Goal: Entertainment & Leisure: Consume media (video, audio)

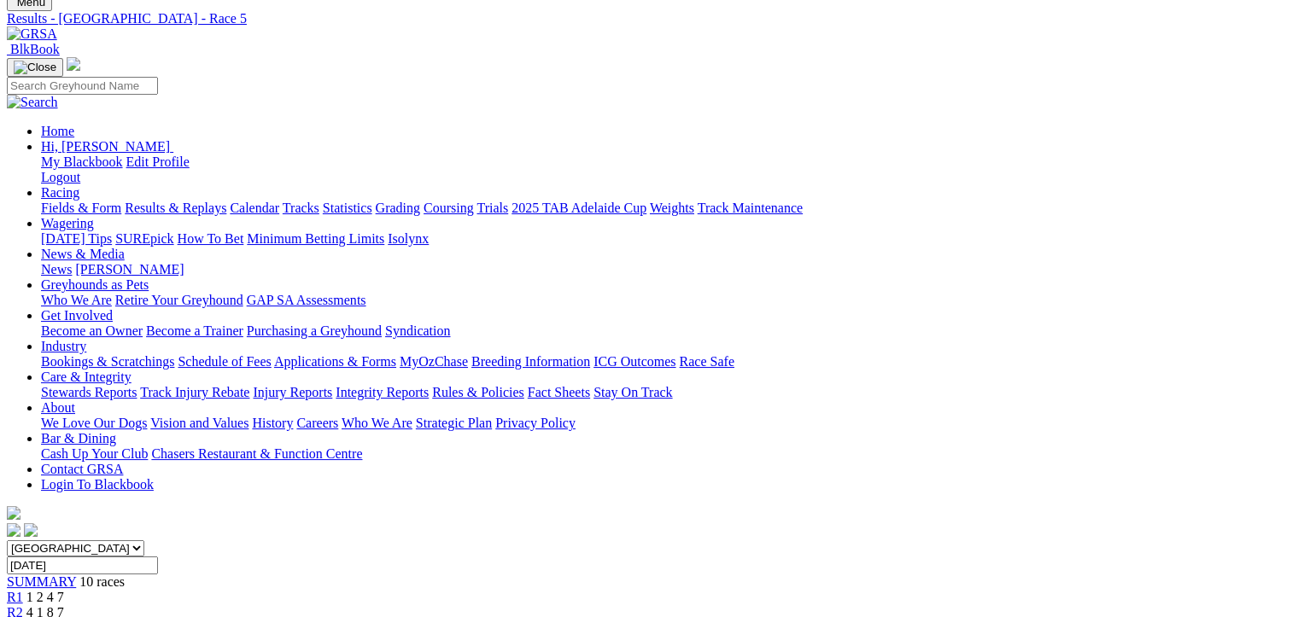
scroll to position [85, 0]
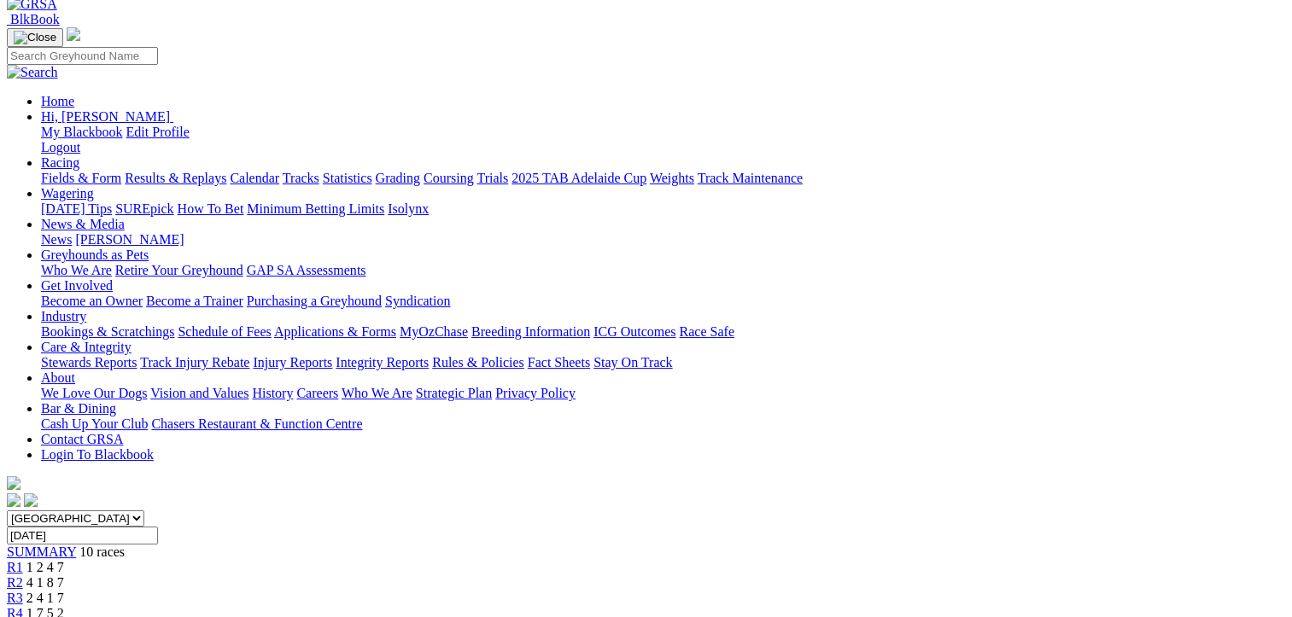
scroll to position [341, 0]
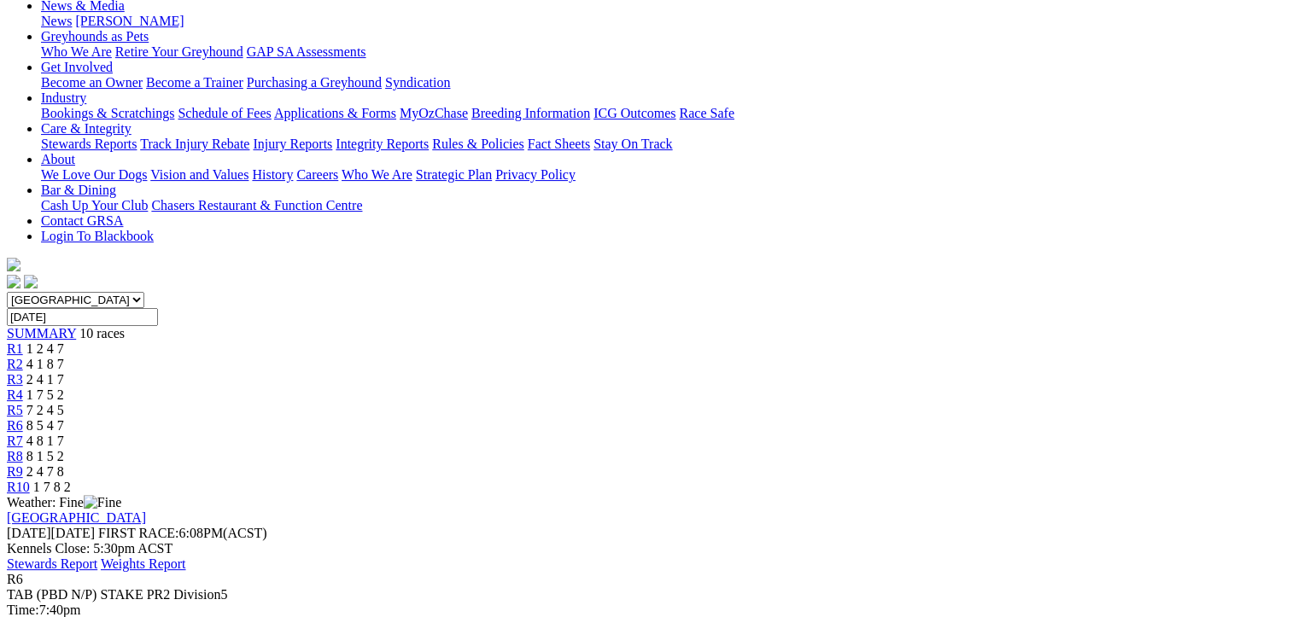
scroll to position [0, 0]
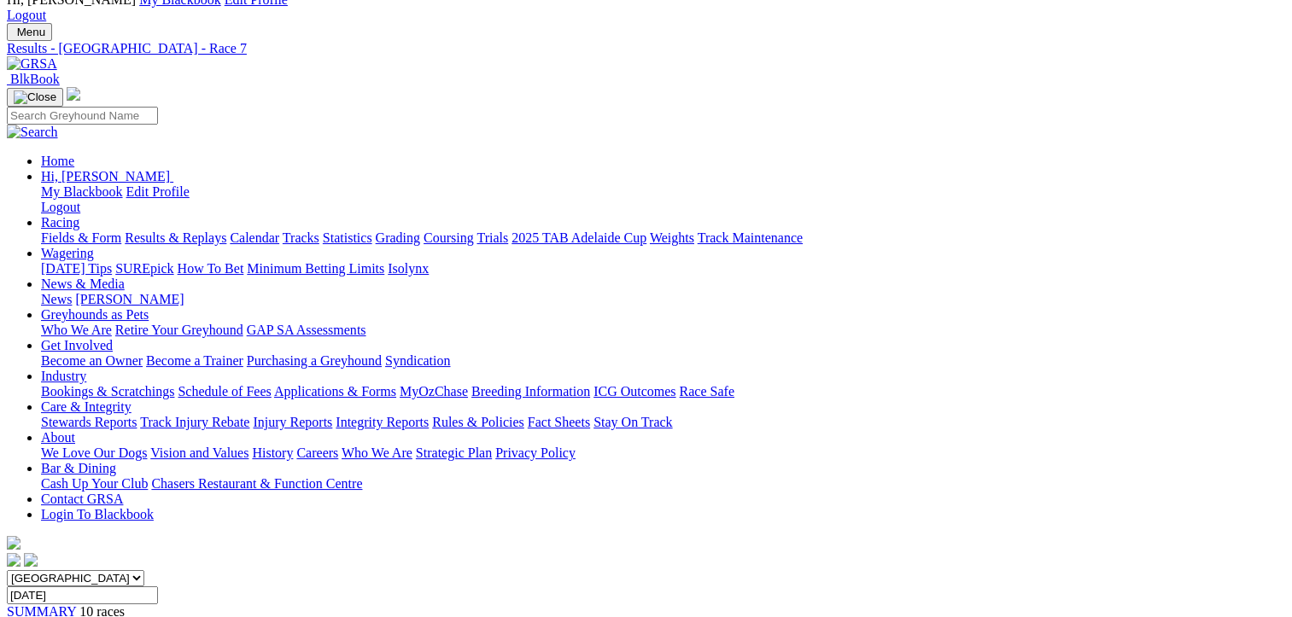
scroll to position [427, 0]
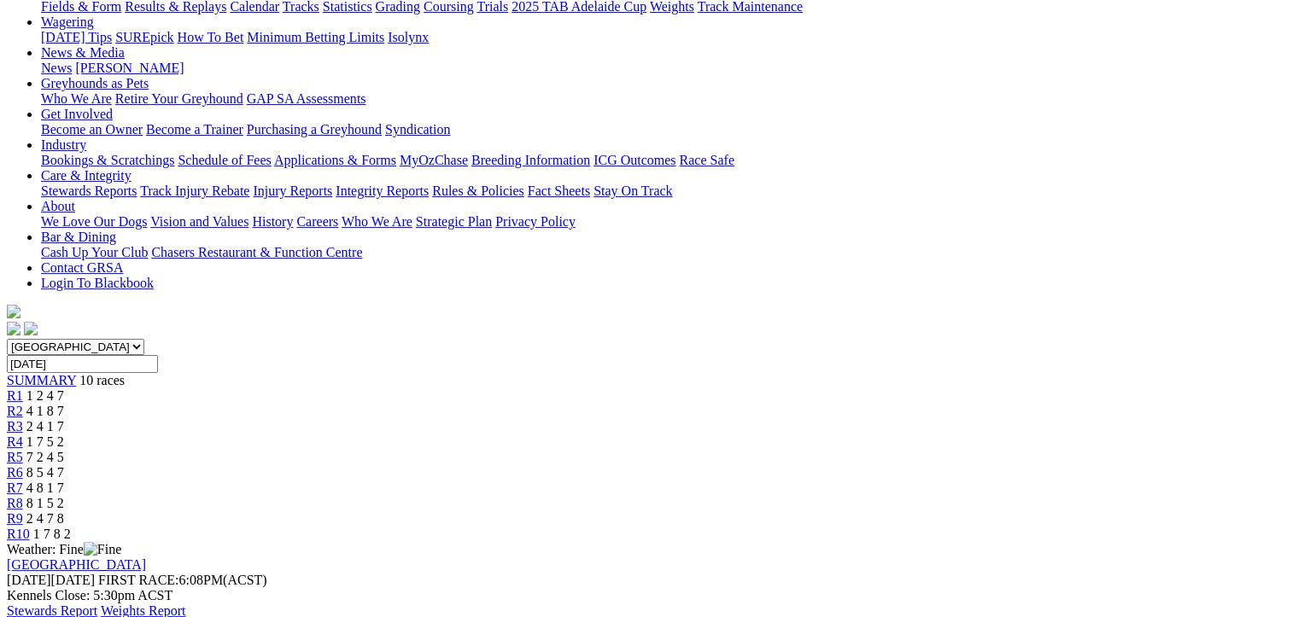
scroll to position [171, 0]
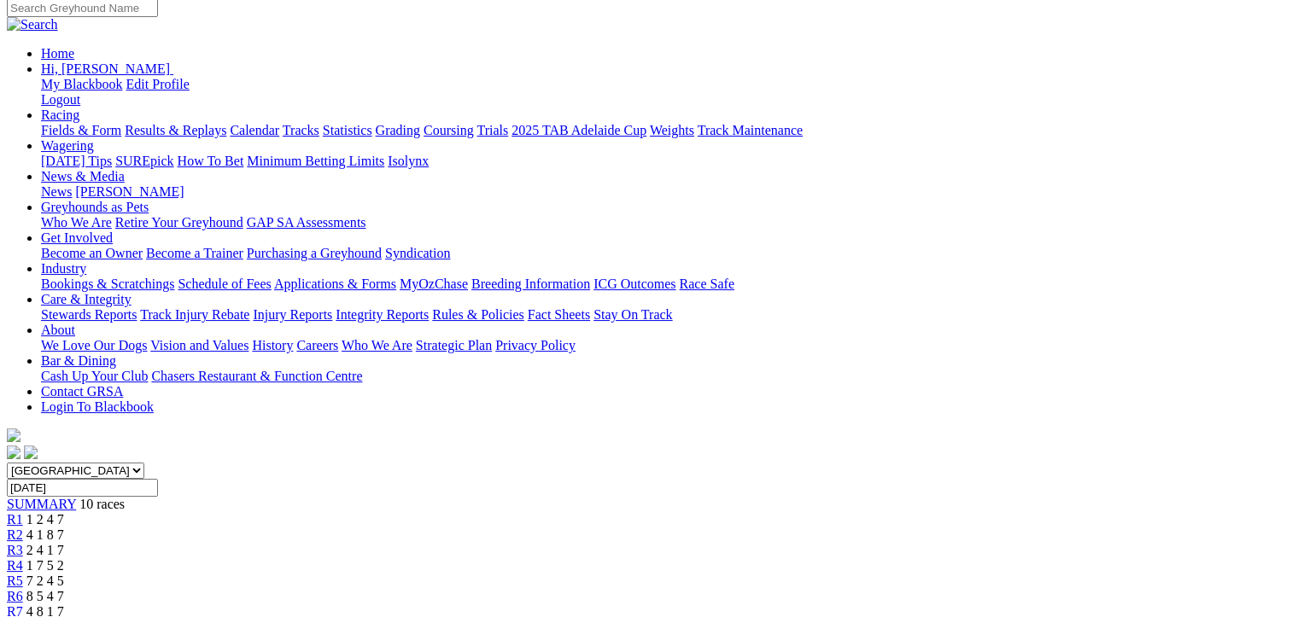
click at [23, 616] on span "R8" at bounding box center [15, 627] width 16 height 15
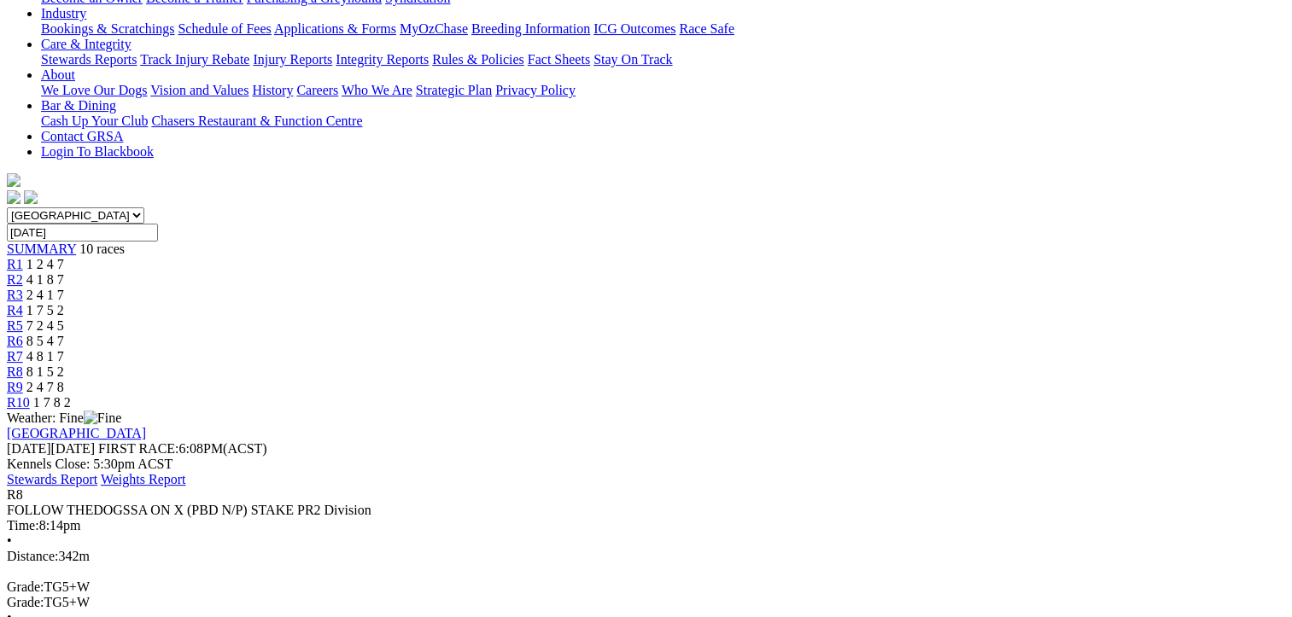
scroll to position [427, 0]
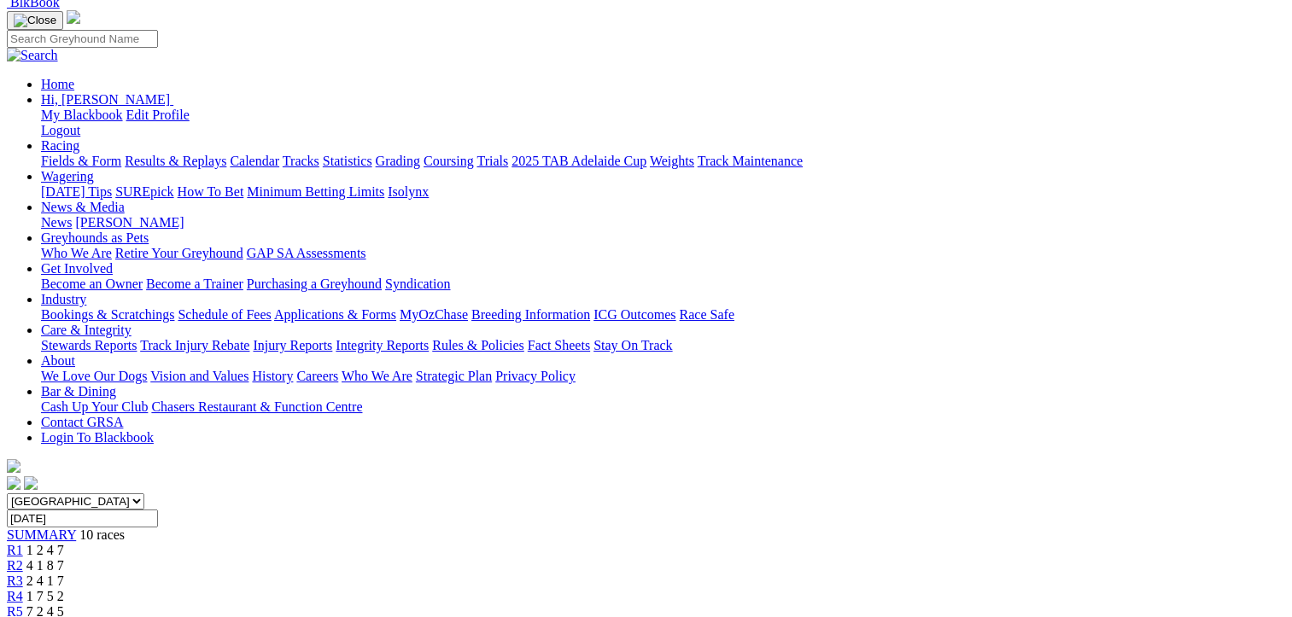
scroll to position [341, 0]
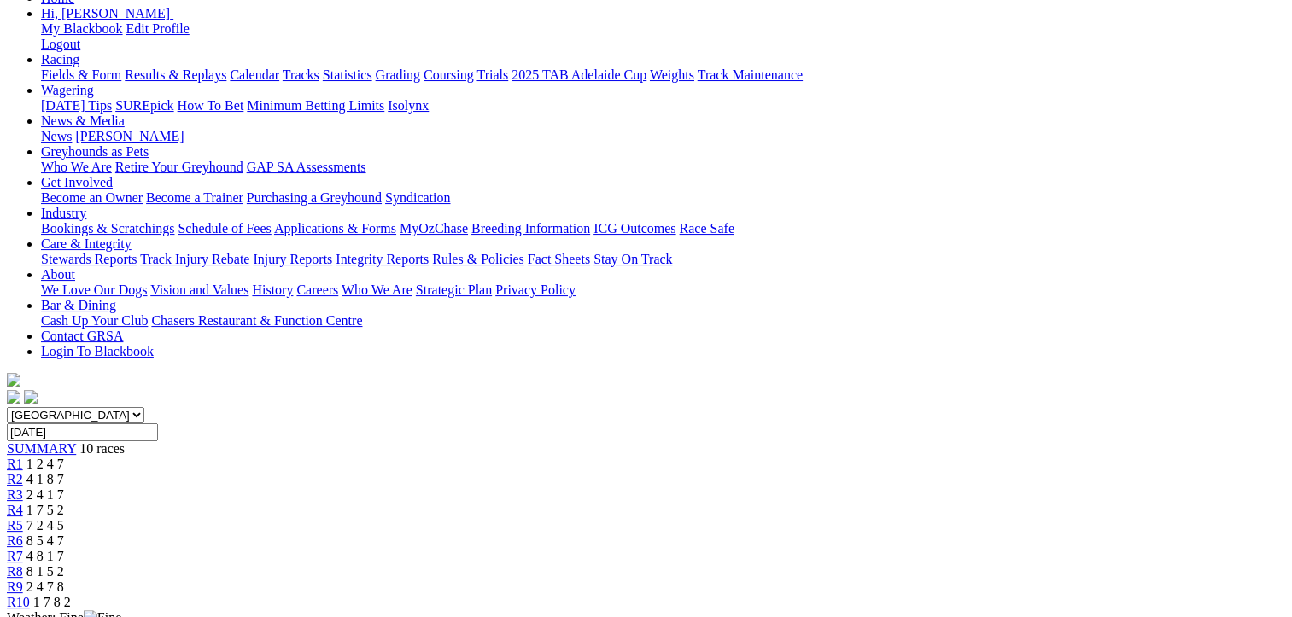
scroll to position [0, 0]
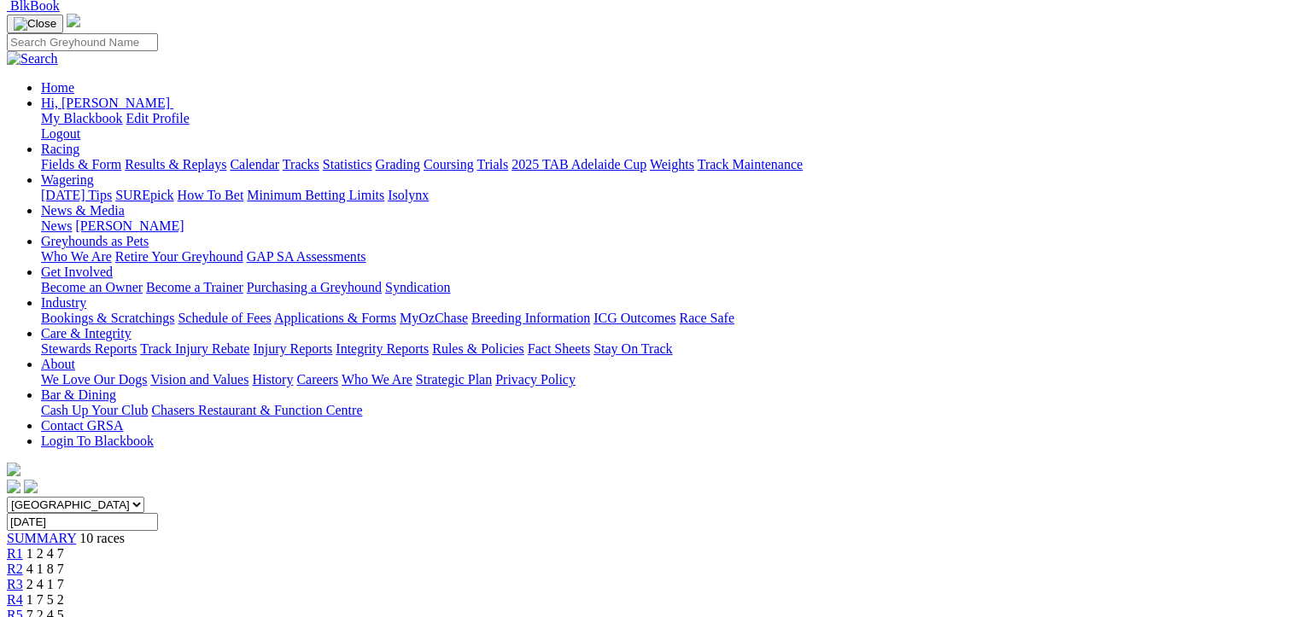
scroll to position [341, 0]
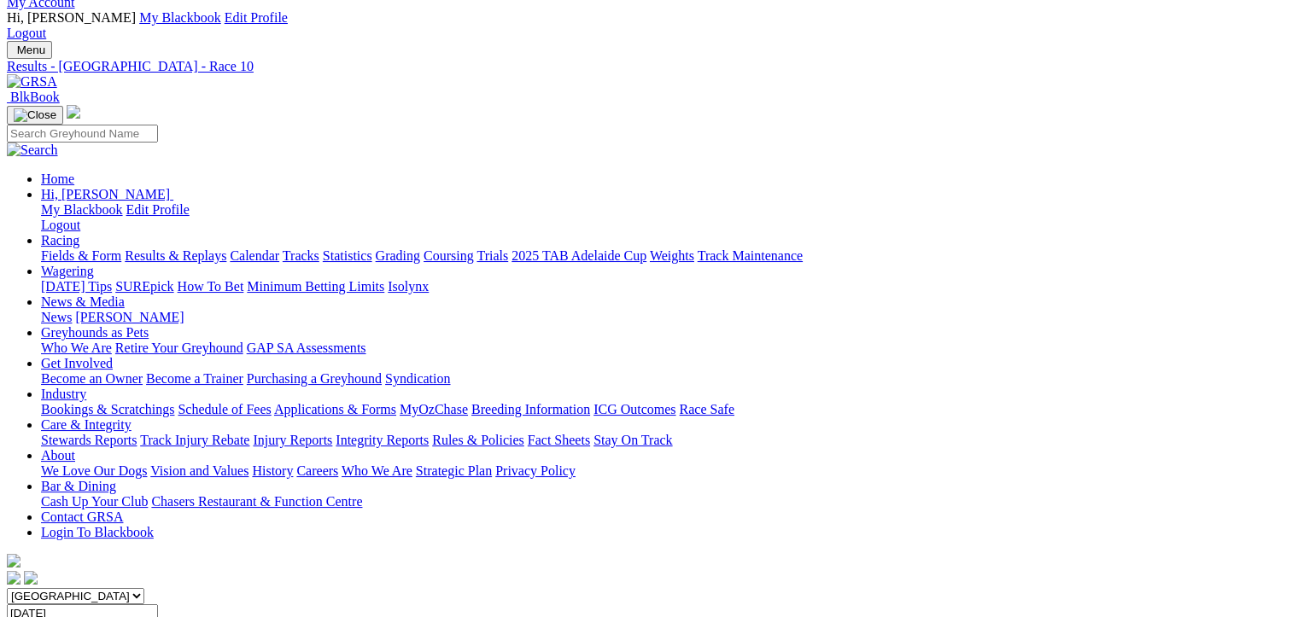
scroll to position [0, 0]
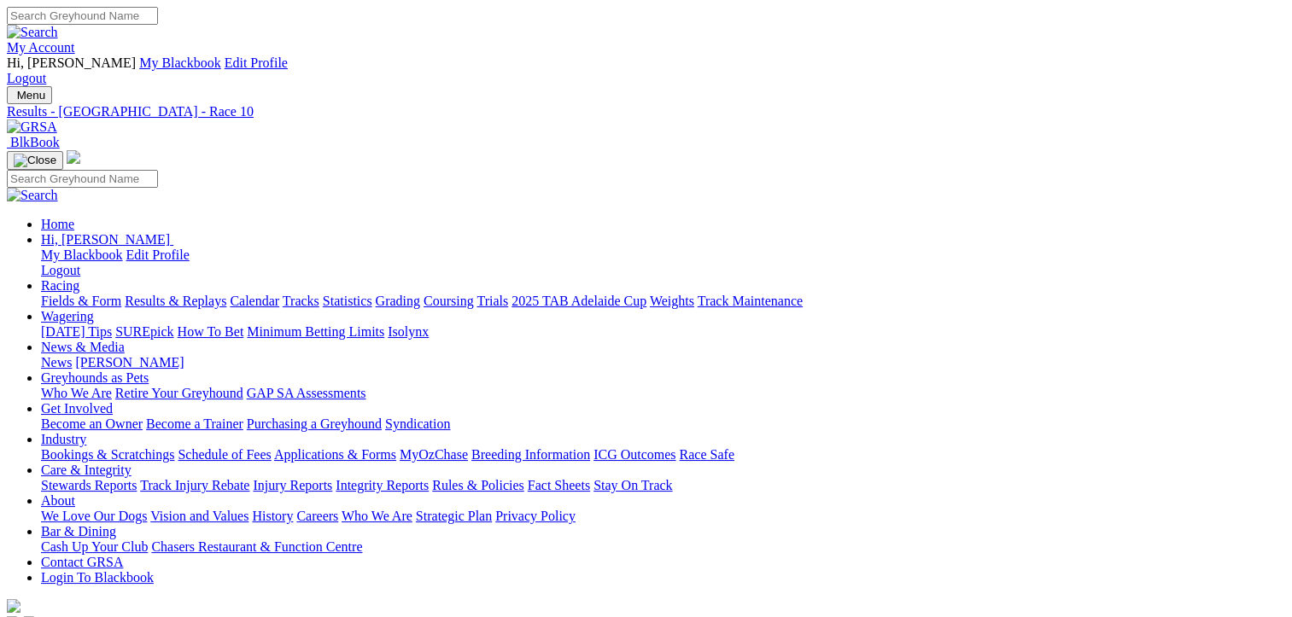
click at [69, 294] on link "Fields & Form" at bounding box center [81, 301] width 80 height 15
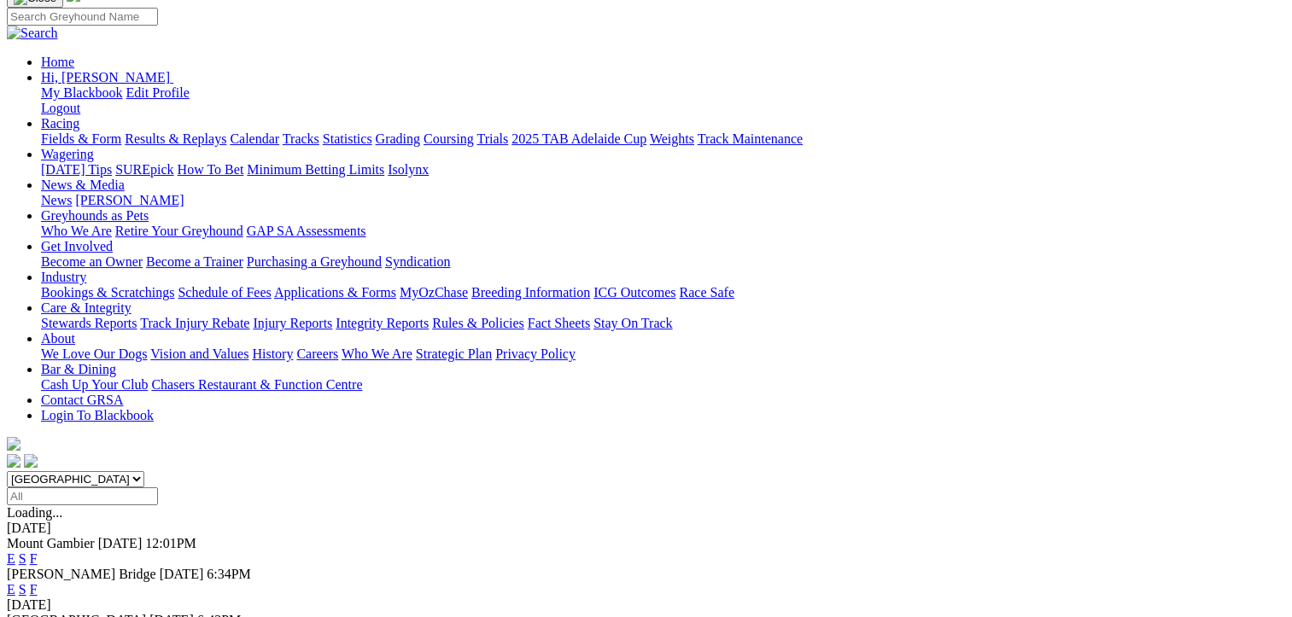
scroll to position [171, 0]
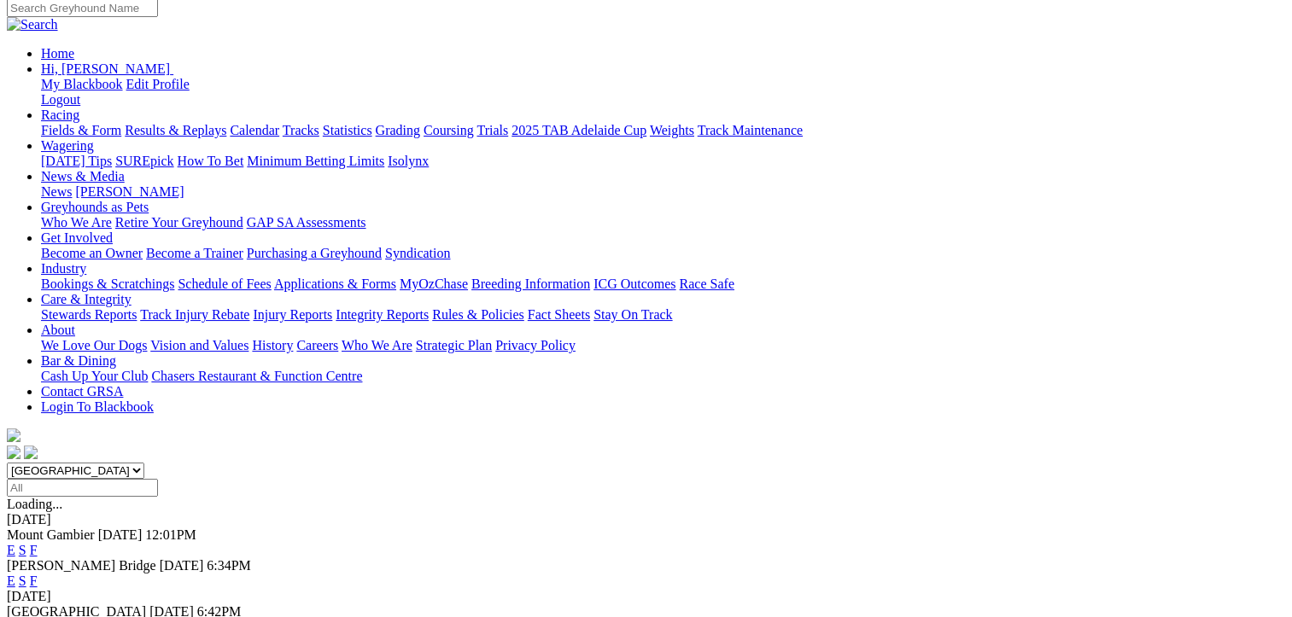
click at [38, 616] on link "F" at bounding box center [34, 627] width 8 height 15
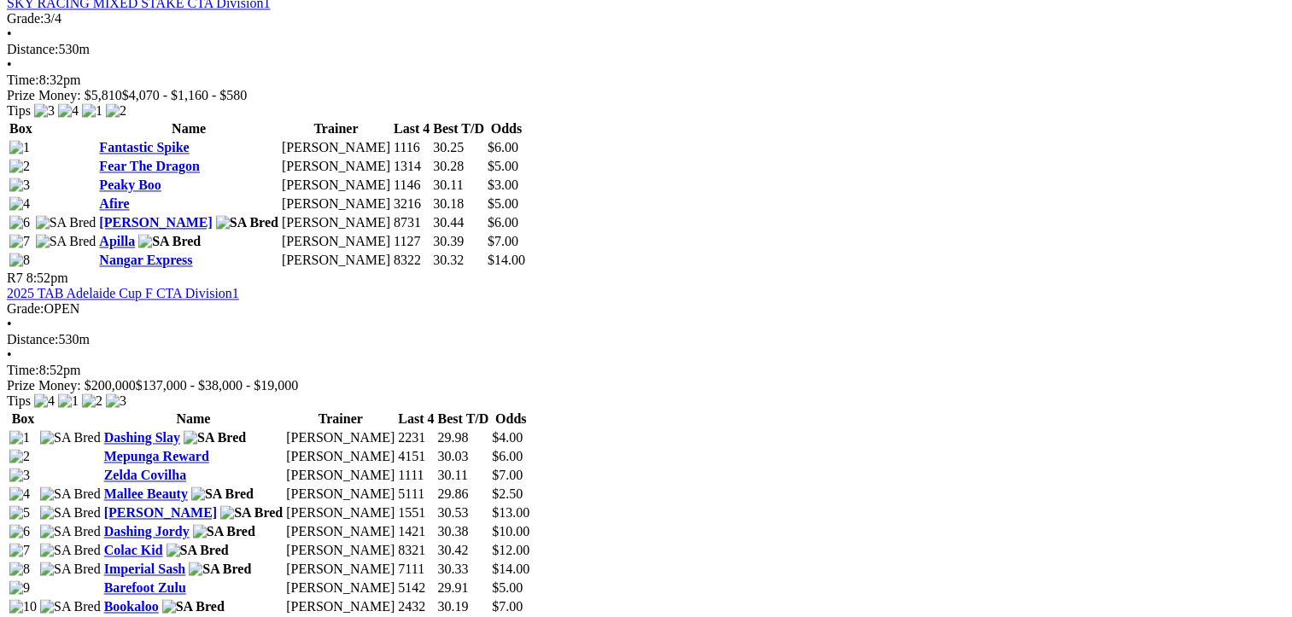
scroll to position [2647, 0]
